Goal: Communication & Community: Share content

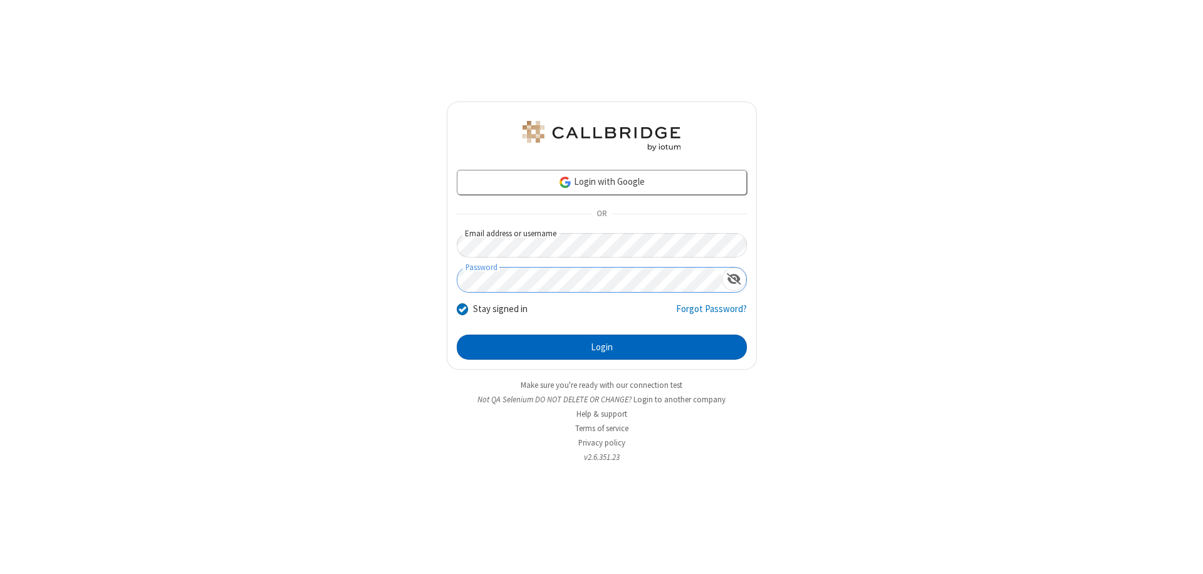
click at [602, 347] on button "Login" at bounding box center [602, 347] width 290 height 25
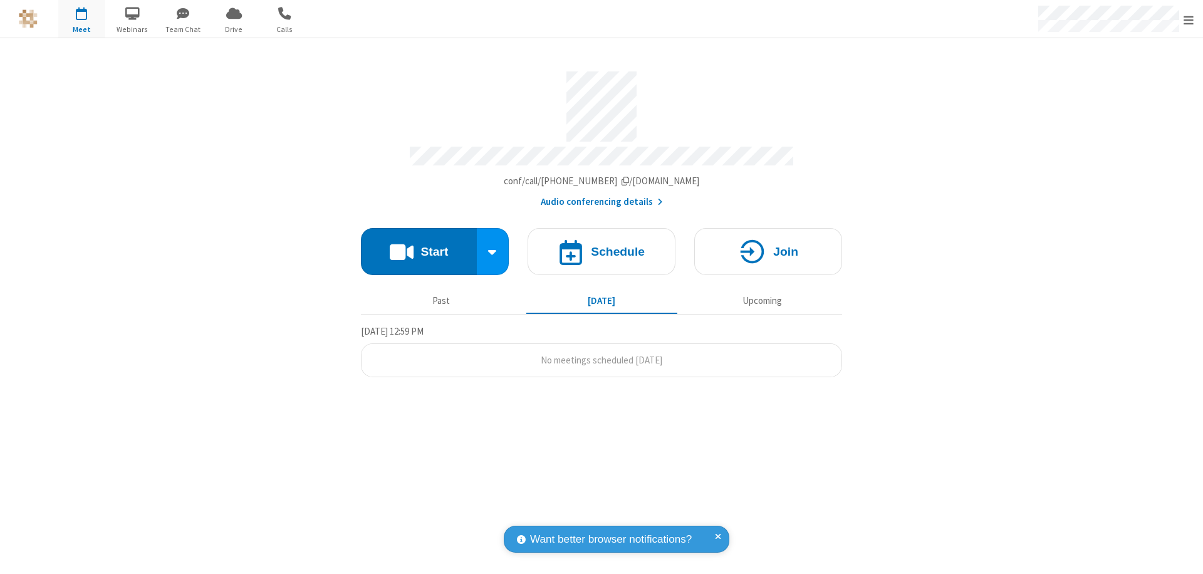
click at [419, 246] on button "Start" at bounding box center [419, 251] width 116 height 47
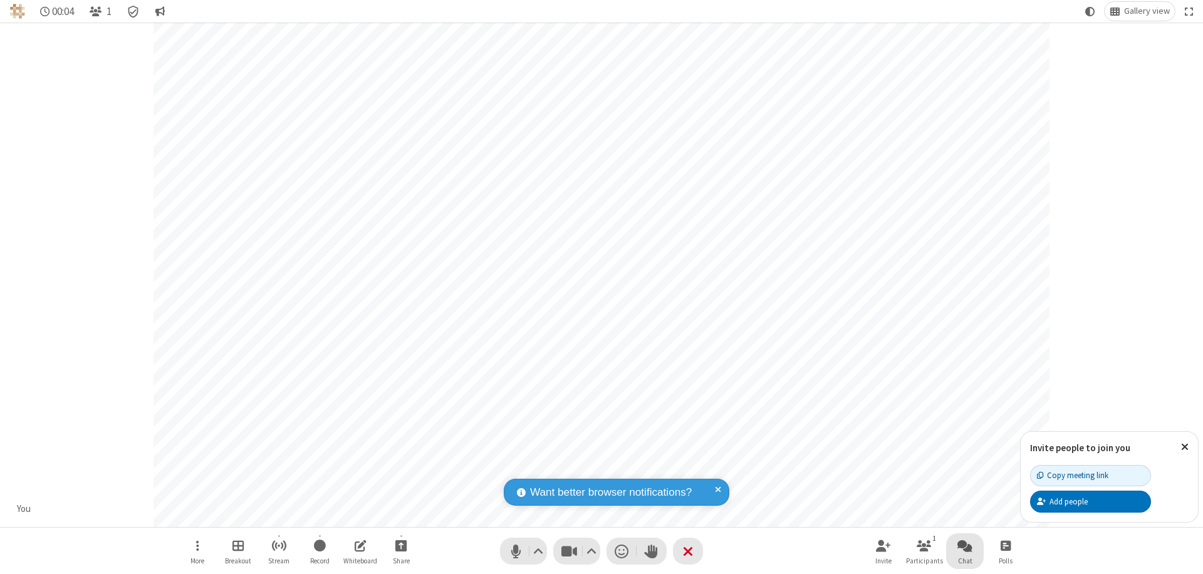
click at [965, 545] on span "Open chat" at bounding box center [965, 546] width 15 height 16
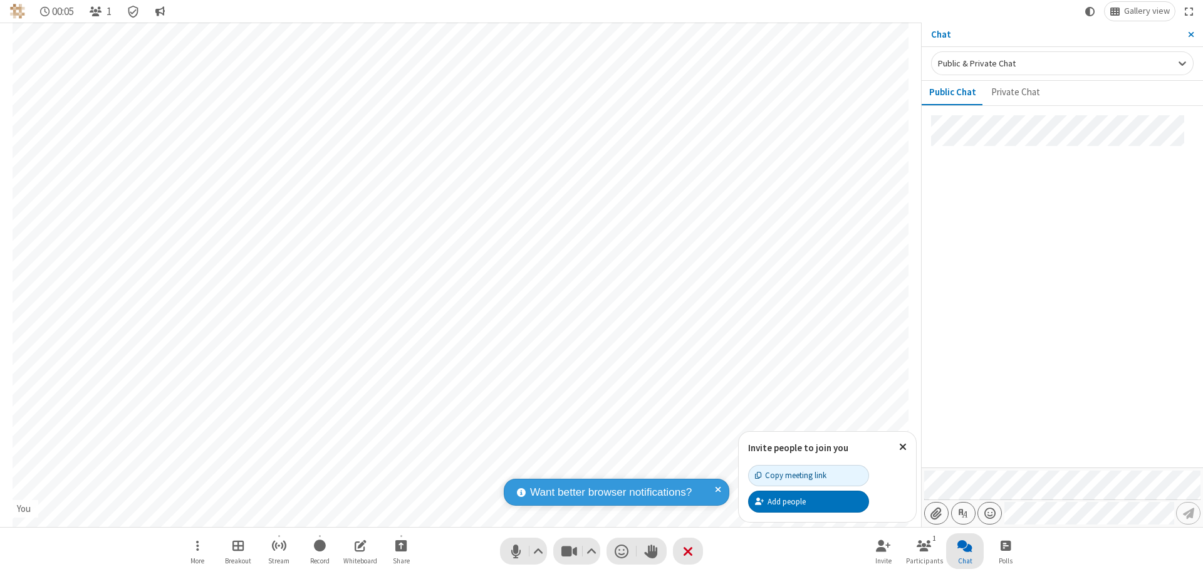
type input "C:\fakepath\doc_test.docx"
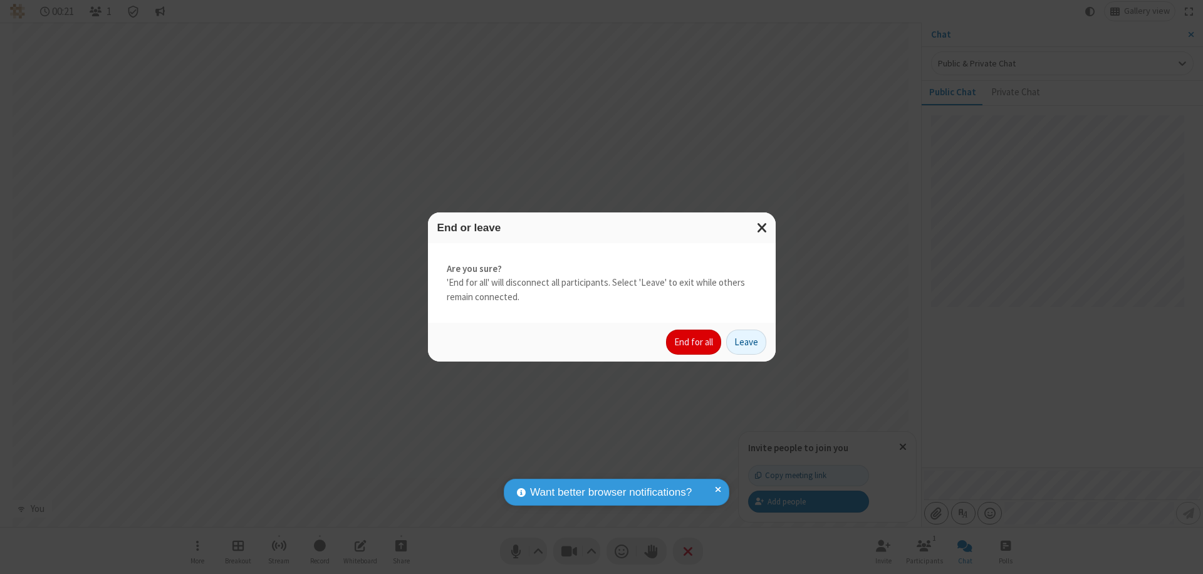
click at [694, 342] on button "End for all" at bounding box center [693, 342] width 55 height 25
